Goal: Transaction & Acquisition: Purchase product/service

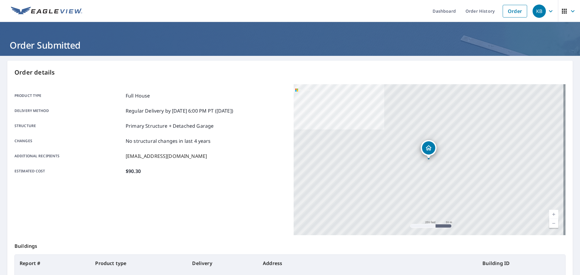
scroll to position [80, 0]
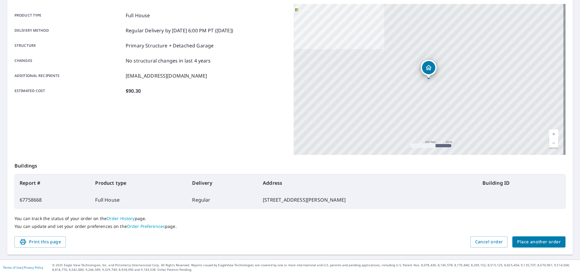
click at [542, 240] on span "Place another order" at bounding box center [538, 242] width 43 height 8
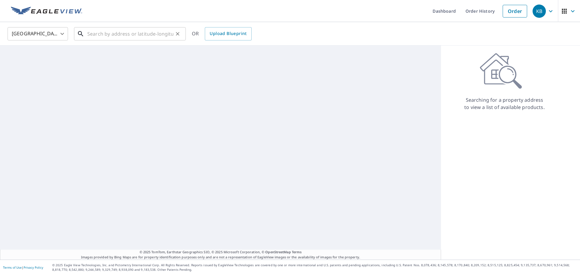
click at [117, 35] on input "text" at bounding box center [130, 33] width 86 height 17
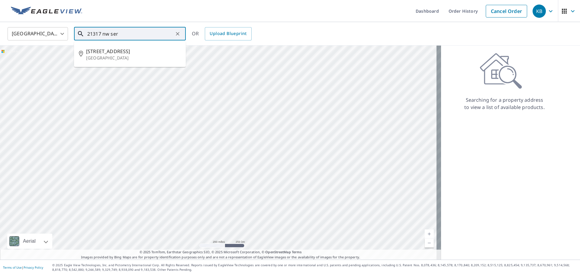
click at [119, 48] on span "[STREET_ADDRESS]" at bounding box center [133, 51] width 95 height 7
type input "[STREET_ADDRESS]"
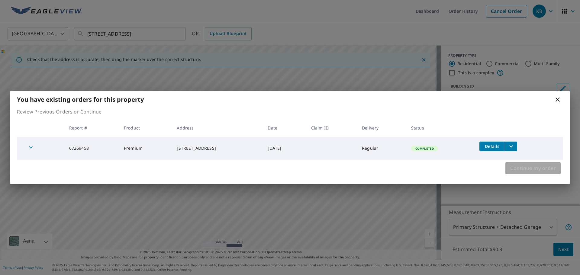
click at [526, 172] on span "Continue my order" at bounding box center [533, 168] width 46 height 8
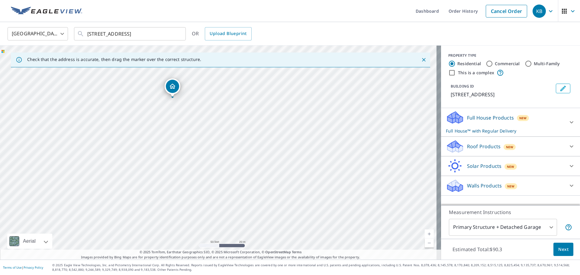
drag, startPoint x: 276, startPoint y: 182, endPoint x: 174, endPoint y: 97, distance: 133.1
click at [492, 122] on div "Full House Products New Full House™ with Regular Delivery" at bounding box center [505, 123] width 118 height 24
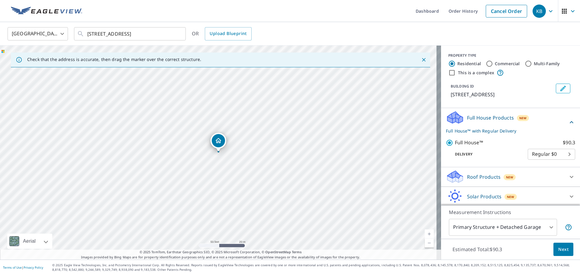
click at [553, 245] on button "Next" at bounding box center [563, 250] width 20 height 14
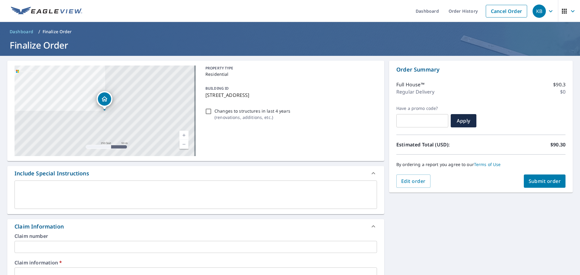
scroll to position [166, 0]
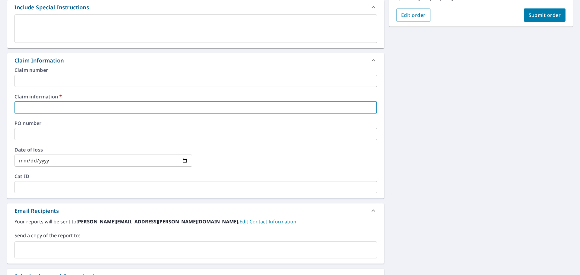
click at [84, 107] on input "text" at bounding box center [195, 107] width 362 height 12
type input "5"
checkbox input "true"
type input "55"
checkbox input "true"
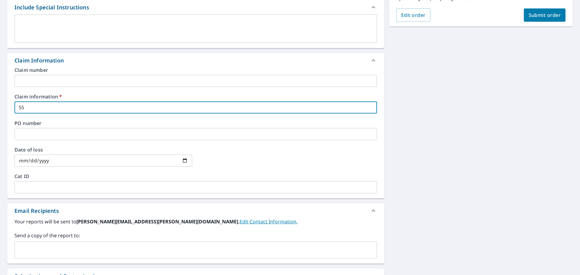
type input "553"
checkbox input "true"
type input "5536"
checkbox input "true"
type input "55360"
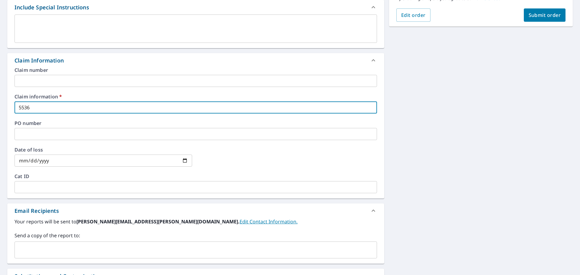
checkbox input "true"
type input "553605"
checkbox input "true"
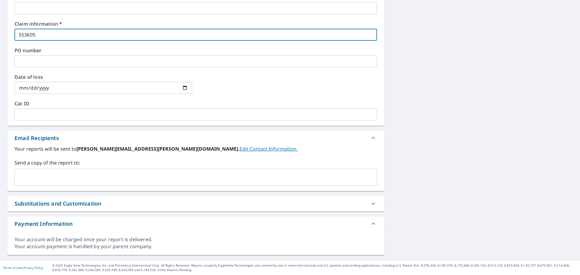
scroll to position [239, 0]
type input "553605"
click at [65, 173] on input "text" at bounding box center [191, 176] width 348 height 11
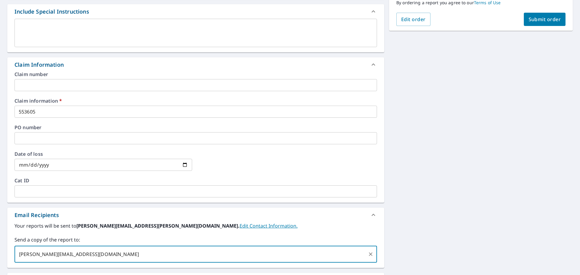
scroll to position [88, 0]
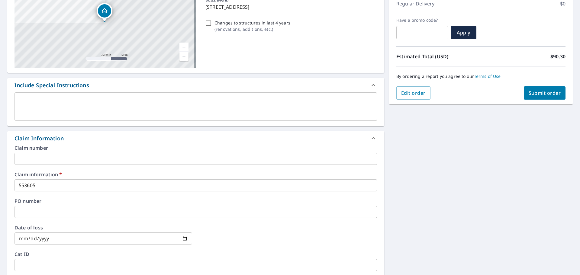
type input "[PERSON_NAME][EMAIL_ADDRESS][DOMAIN_NAME]"
click at [569, 90] on div "[STREET_ADDRESS] A standard road map Aerial A detailed look from above Labels L…" at bounding box center [290, 189] width 580 height 443
click at [558, 91] on button "Submit order" at bounding box center [545, 92] width 42 height 13
checkbox input "true"
